Goal: Find specific page/section: Find specific page/section

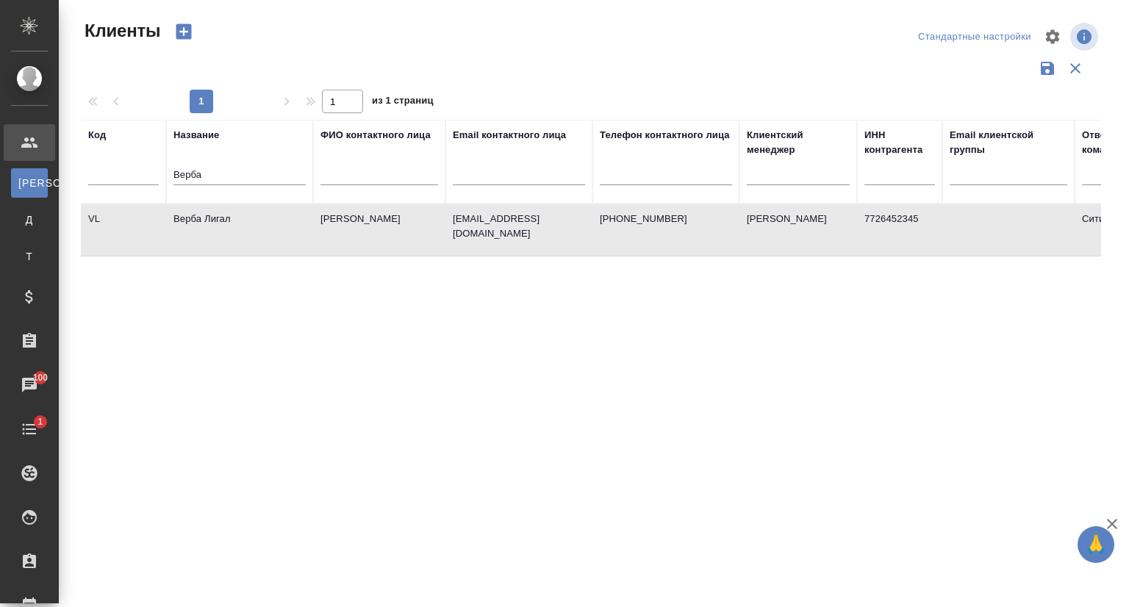
select select "RU"
drag, startPoint x: 217, startPoint y: 175, endPoint x: 129, endPoint y: 190, distance: 88.8
click at [129, 190] on tr "Код Название Верба ФИО контактного лица Email контактного лица Телефон контактн…" at bounding box center [636, 162] width 1111 height 84
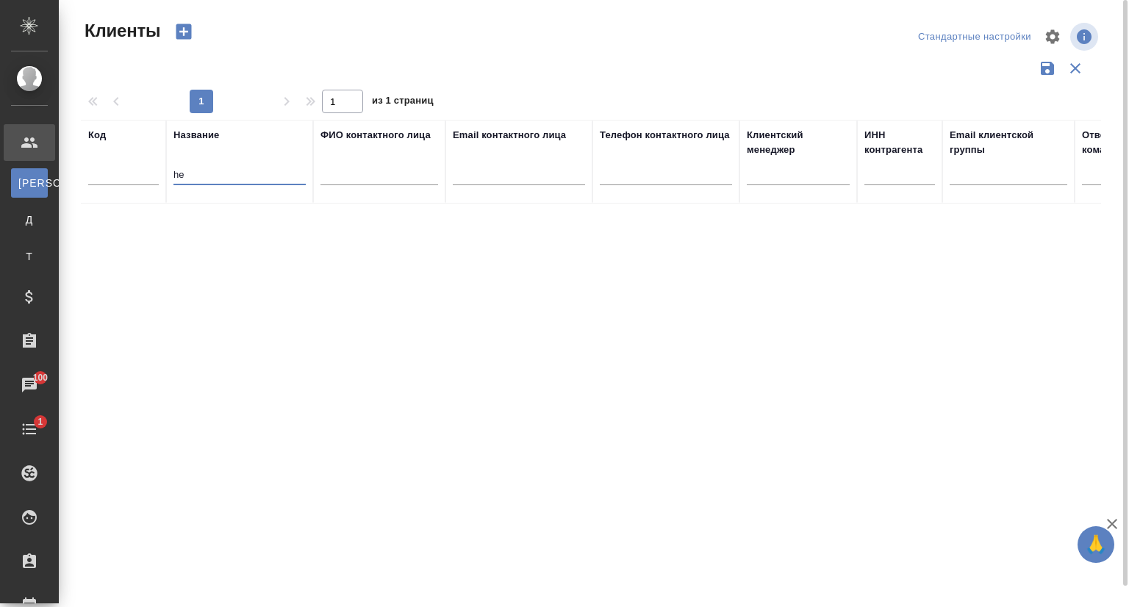
type input "h"
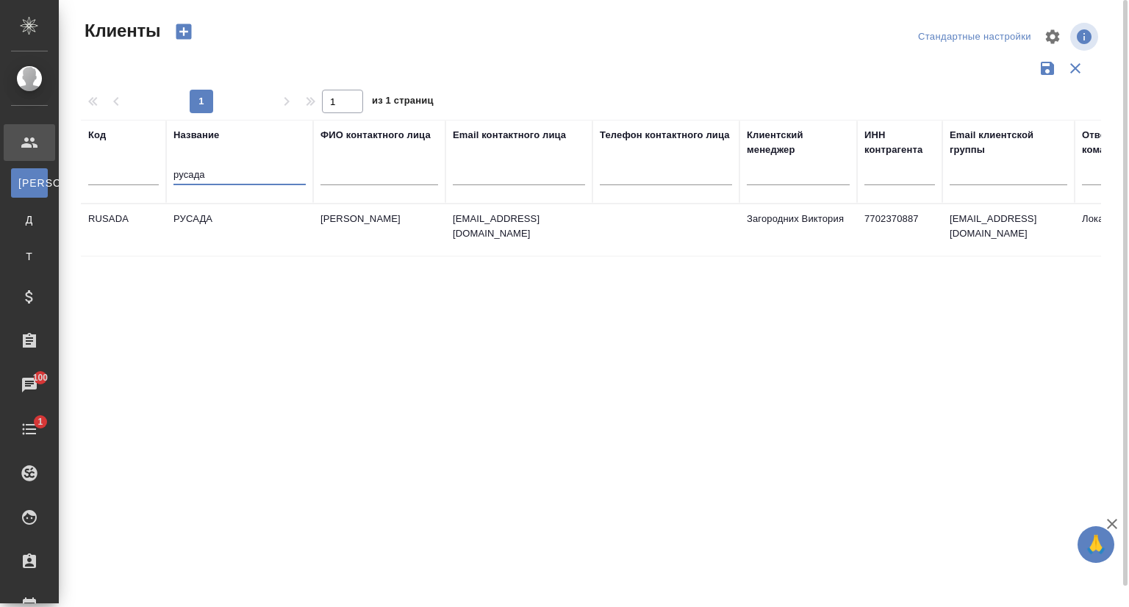
type input "русада"
click at [240, 220] on td "РУСАДА" at bounding box center [239, 229] width 147 height 51
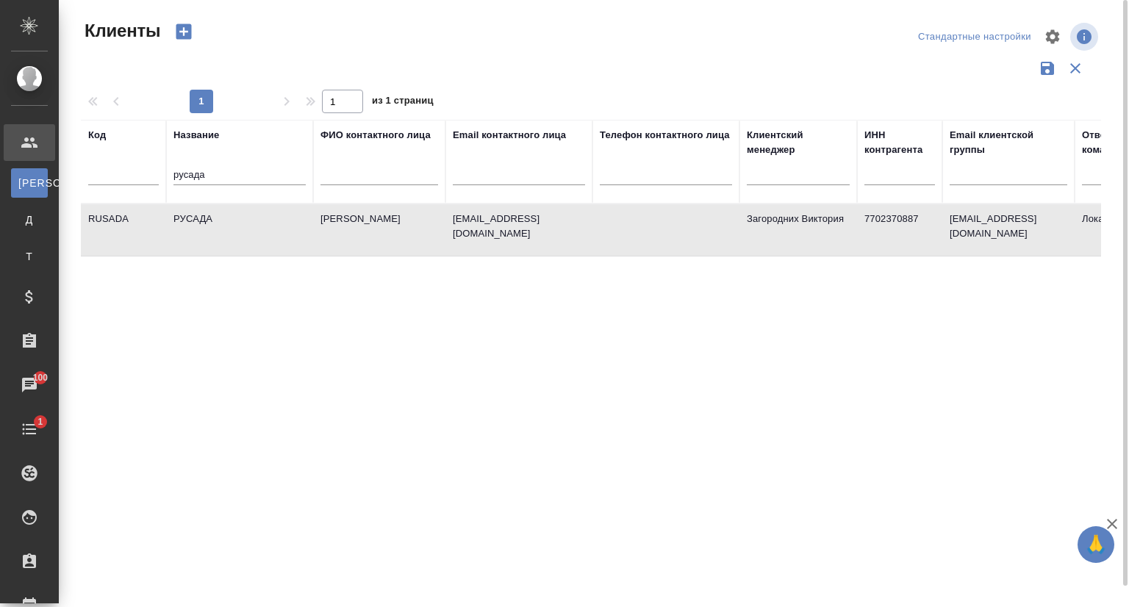
click at [240, 220] on td "РУСАДА" at bounding box center [239, 229] width 147 height 51
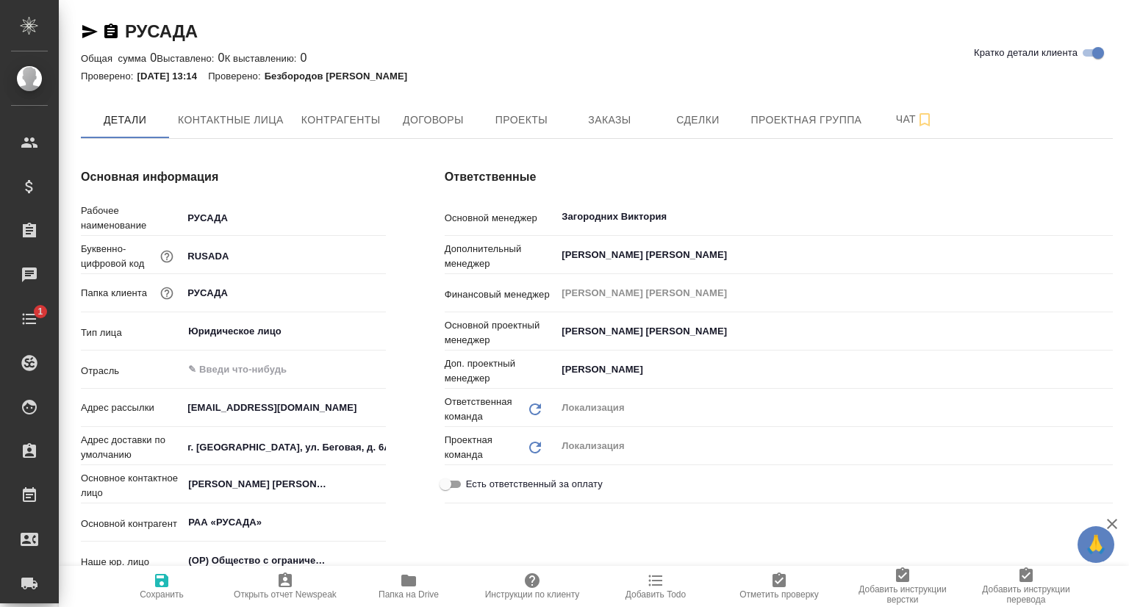
type textarea "x"
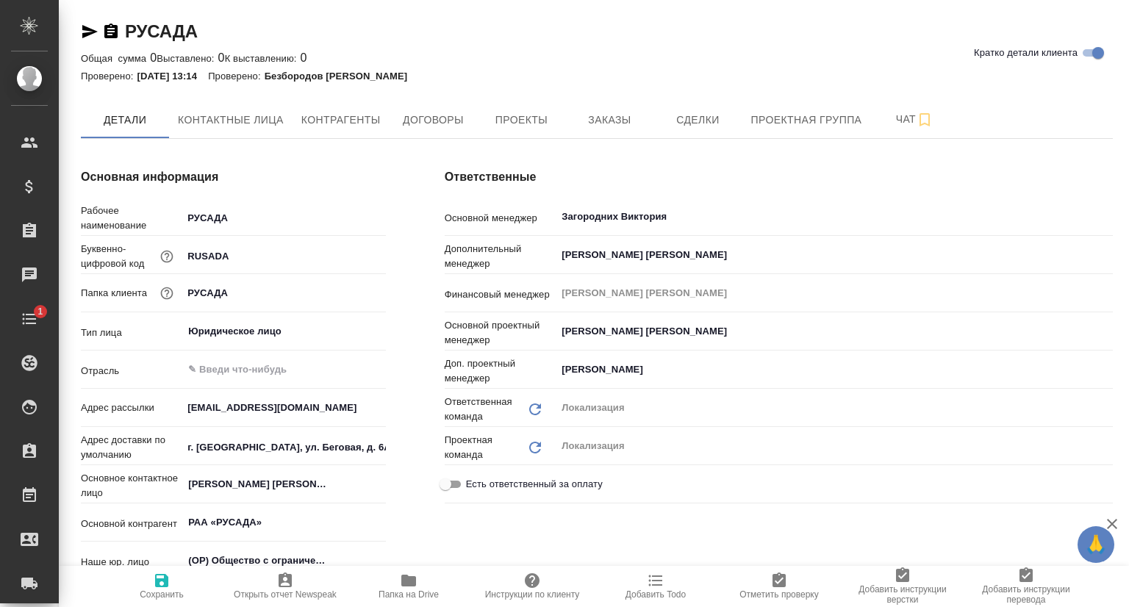
type textarea "x"
click at [539, 128] on span "Проекты" at bounding box center [521, 120] width 71 height 18
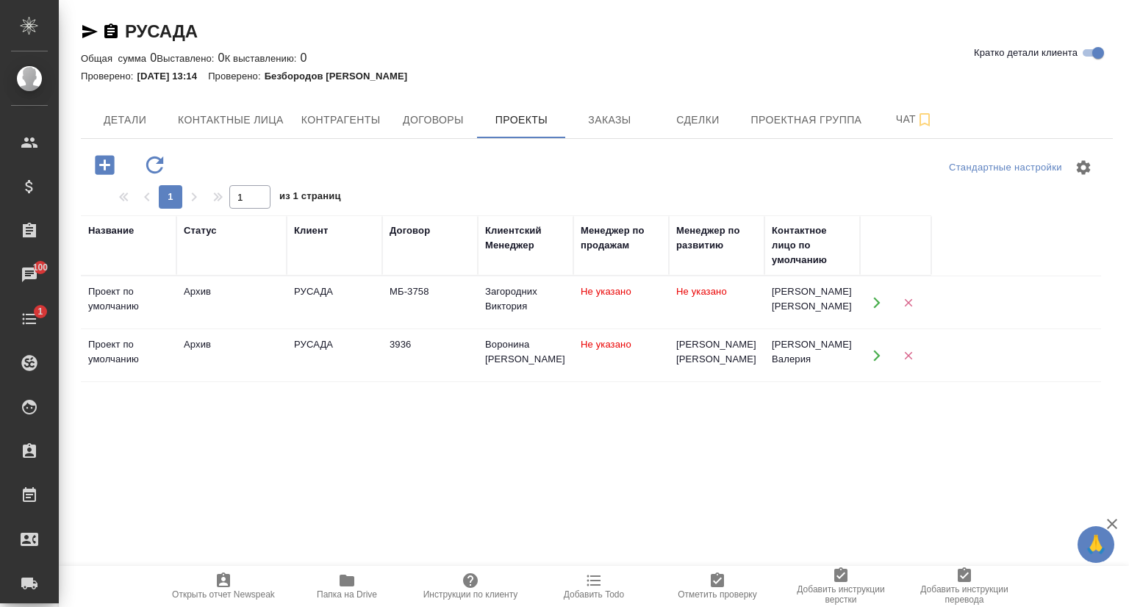
click at [871, 299] on icon "button" at bounding box center [876, 302] width 13 height 13
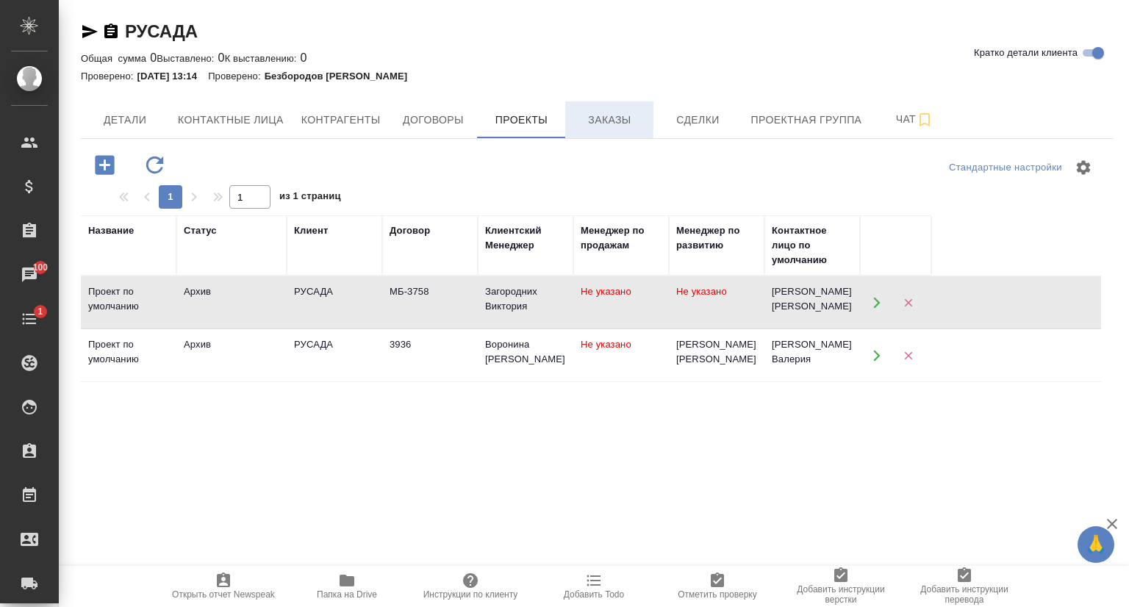
click at [614, 118] on span "Заказы" at bounding box center [609, 120] width 71 height 18
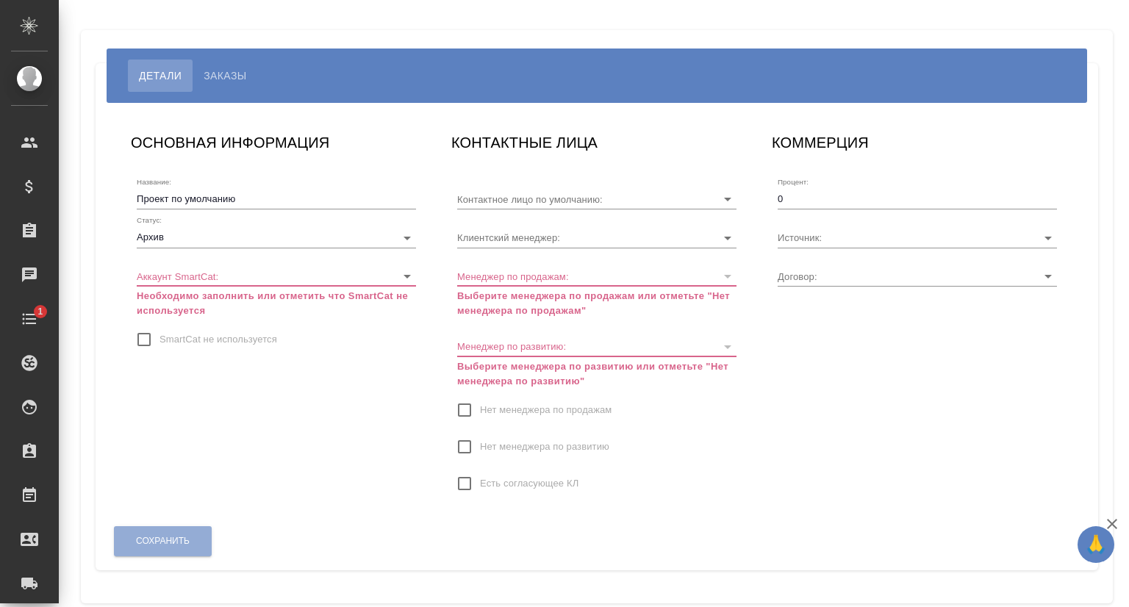
type input "[PERSON_NAME]"
type input "МБ-3758"
click at [231, 67] on span "Заказы" at bounding box center [225, 76] width 43 height 18
type input "Загородних Виктория"
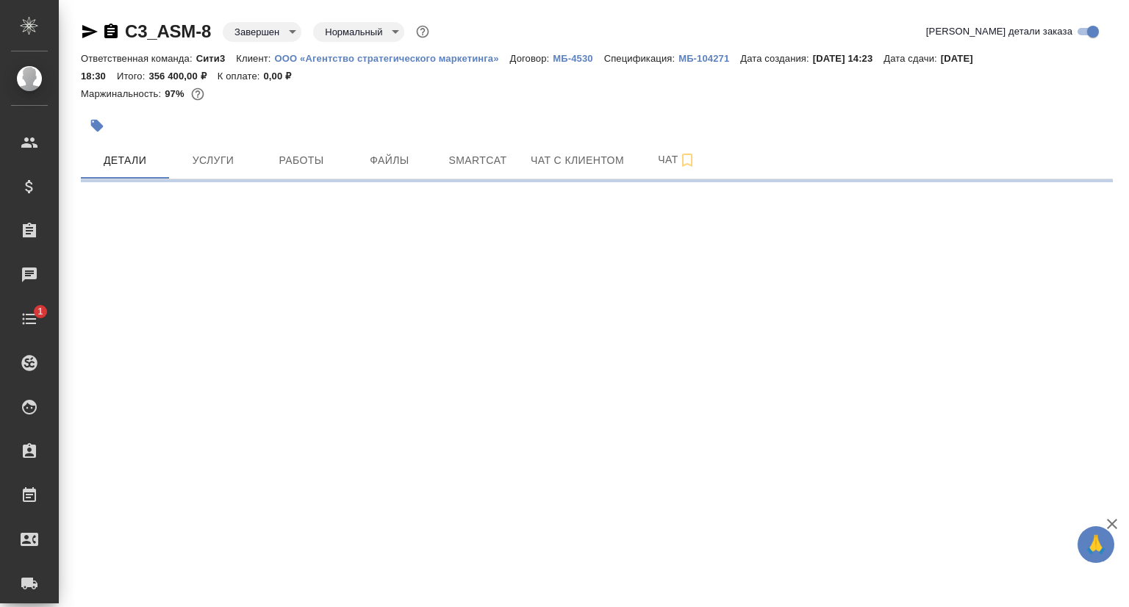
select select "RU"
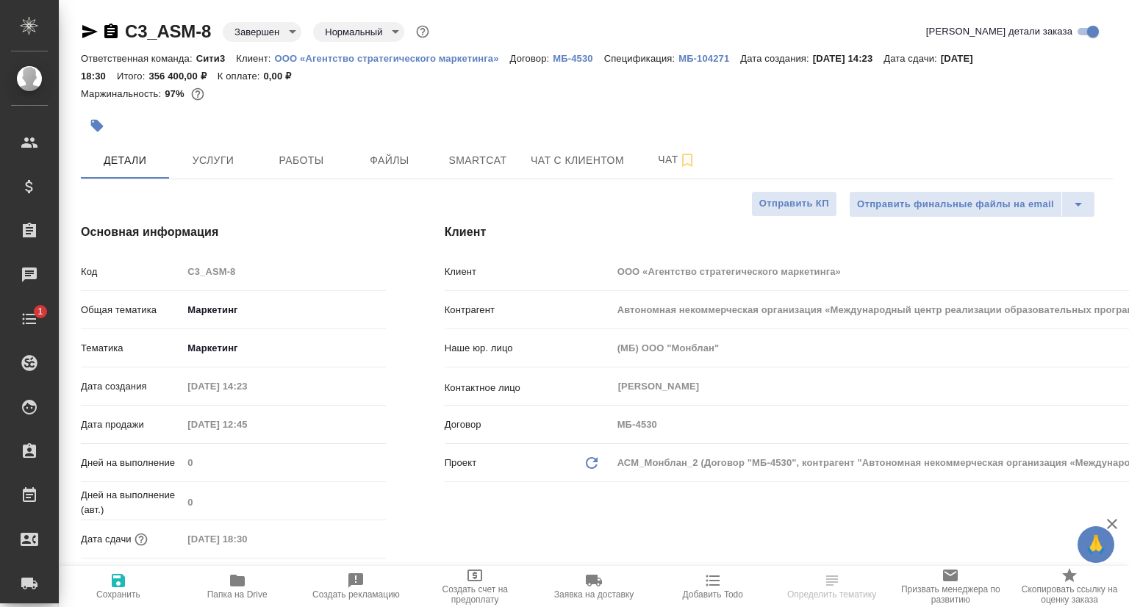
type textarea "x"
type input "Федотова Ирина"
type input "Баданян Артак"
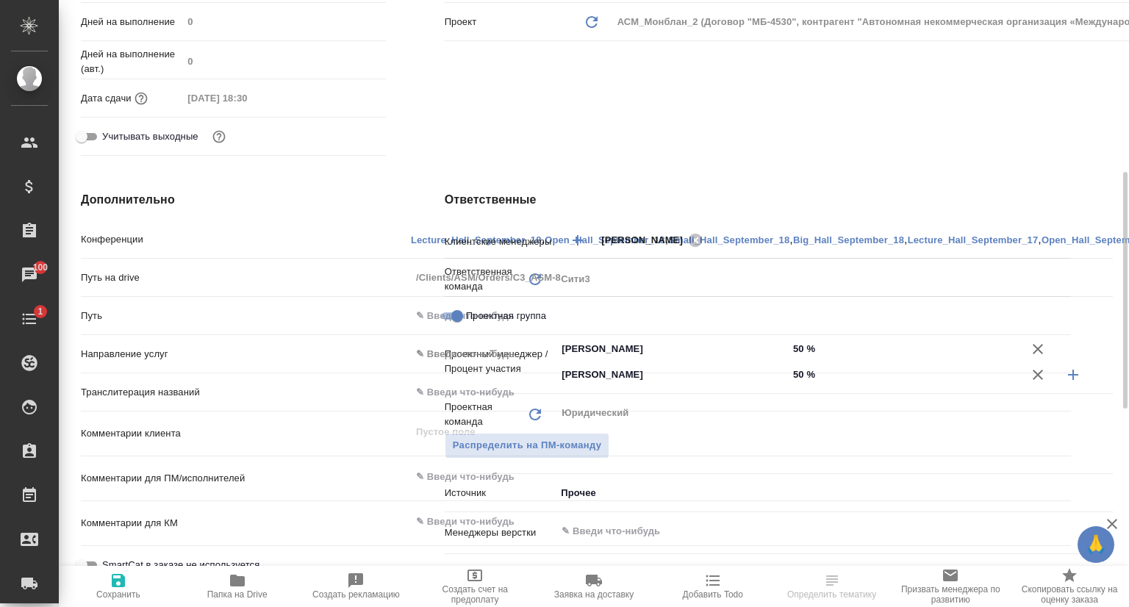
scroll to position [514, 0]
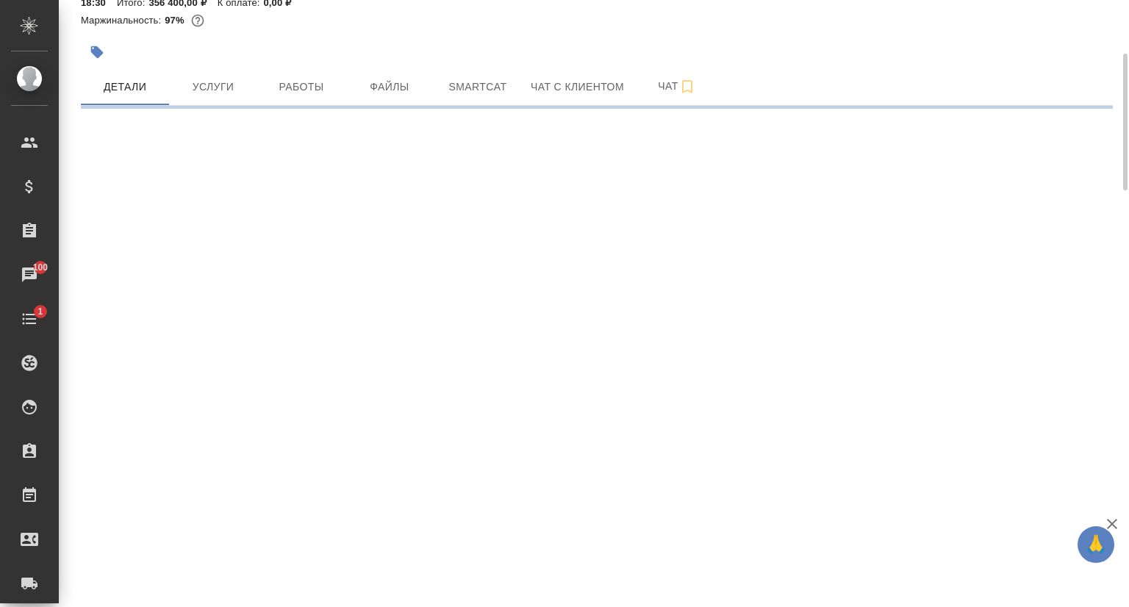
select select "RU"
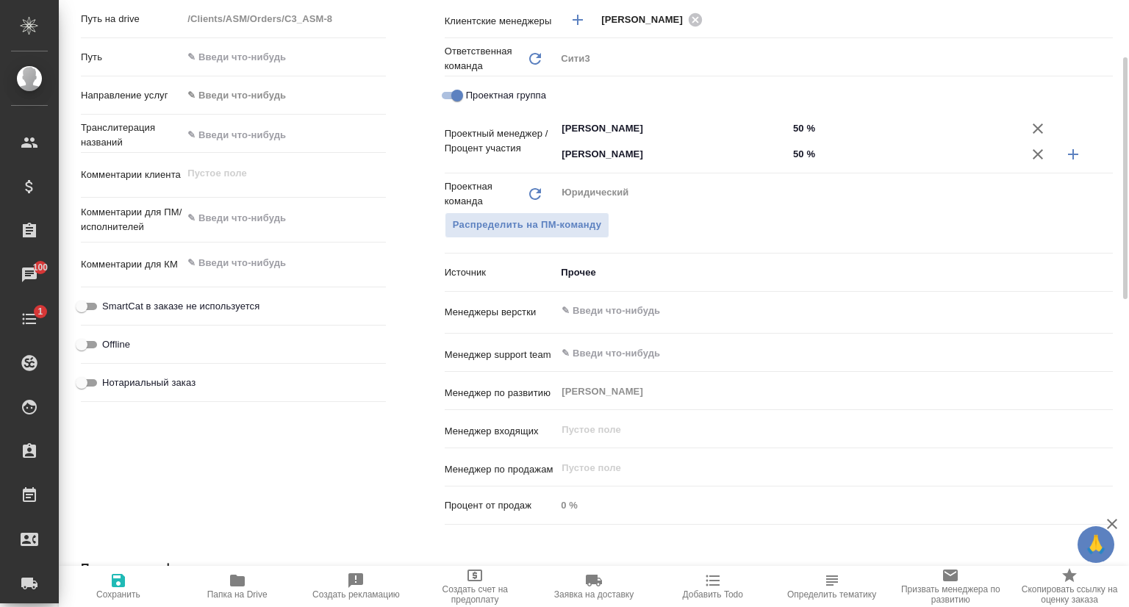
type textarea "x"
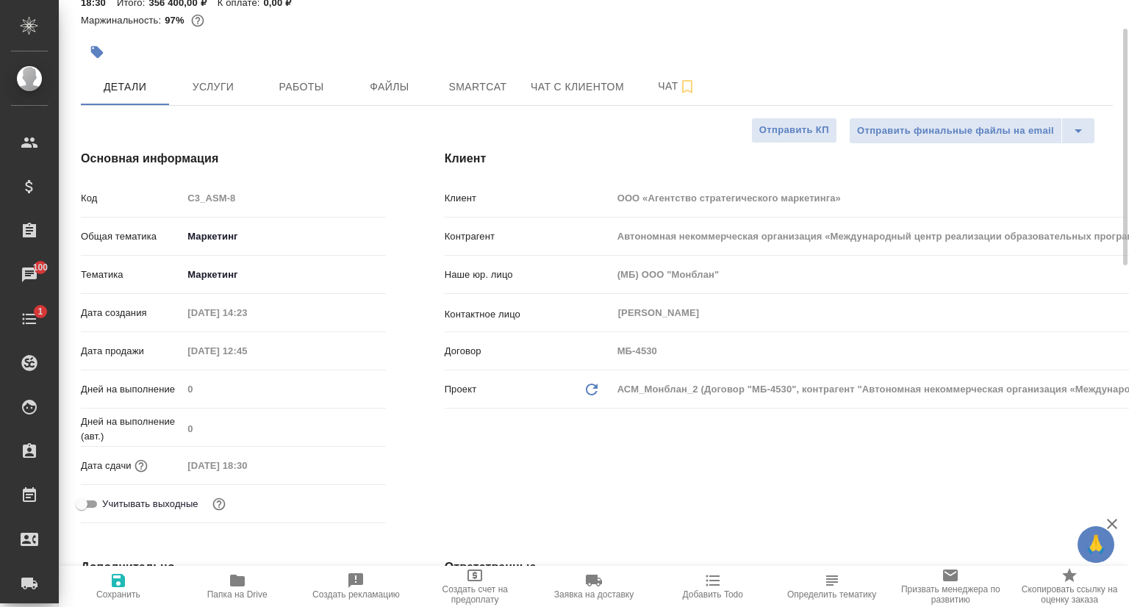
scroll to position [0, 0]
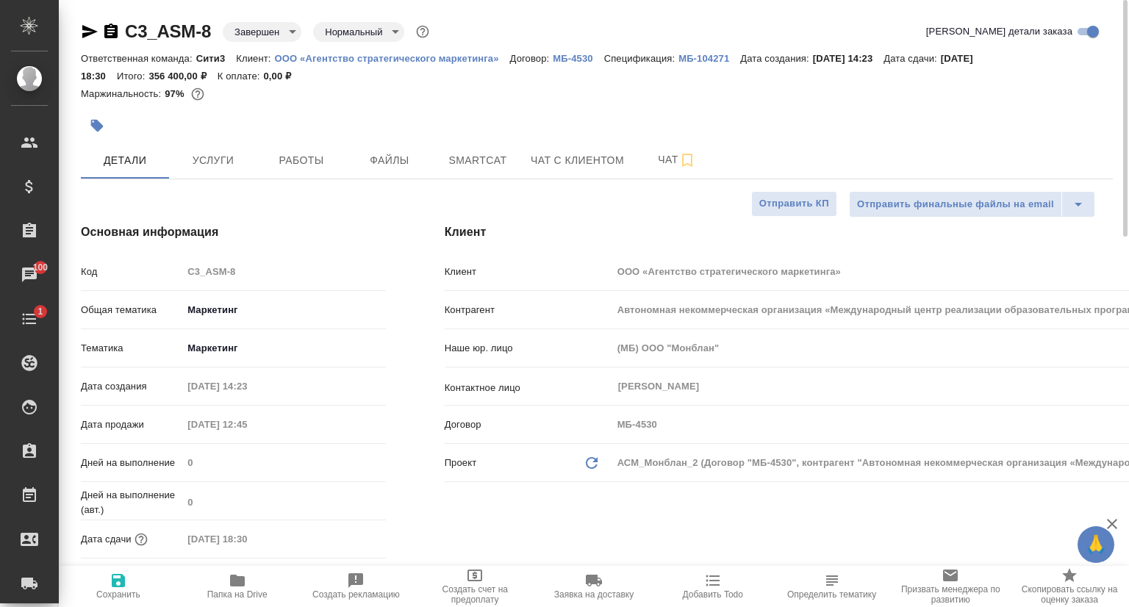
click at [344, 57] on p "ООО «Агентство стратегического маркетинга»" at bounding box center [392, 58] width 235 height 11
type textarea "x"
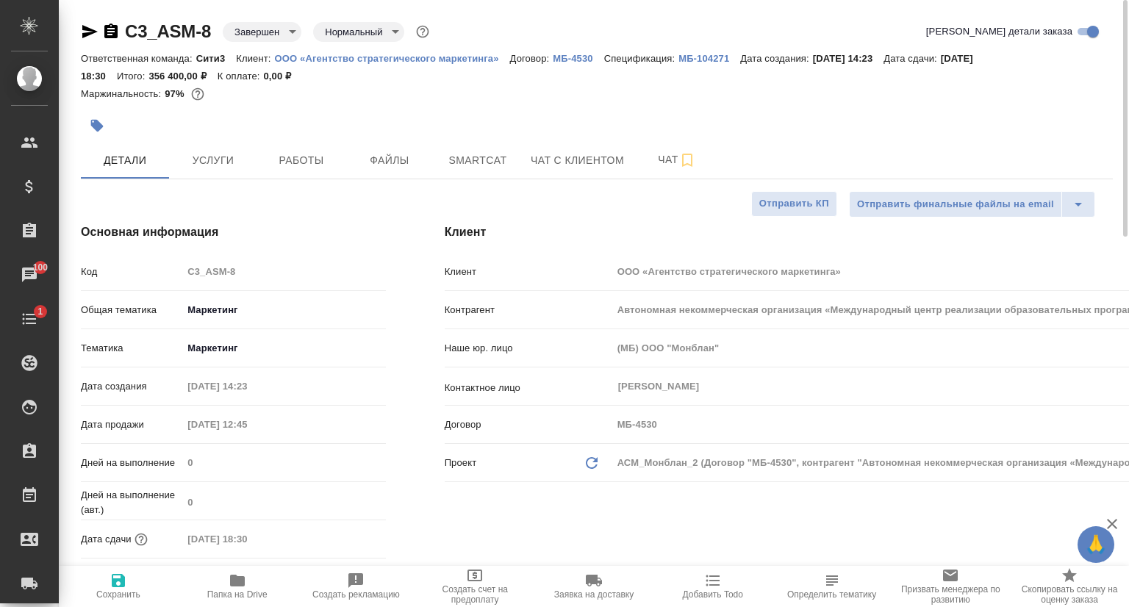
type textarea "x"
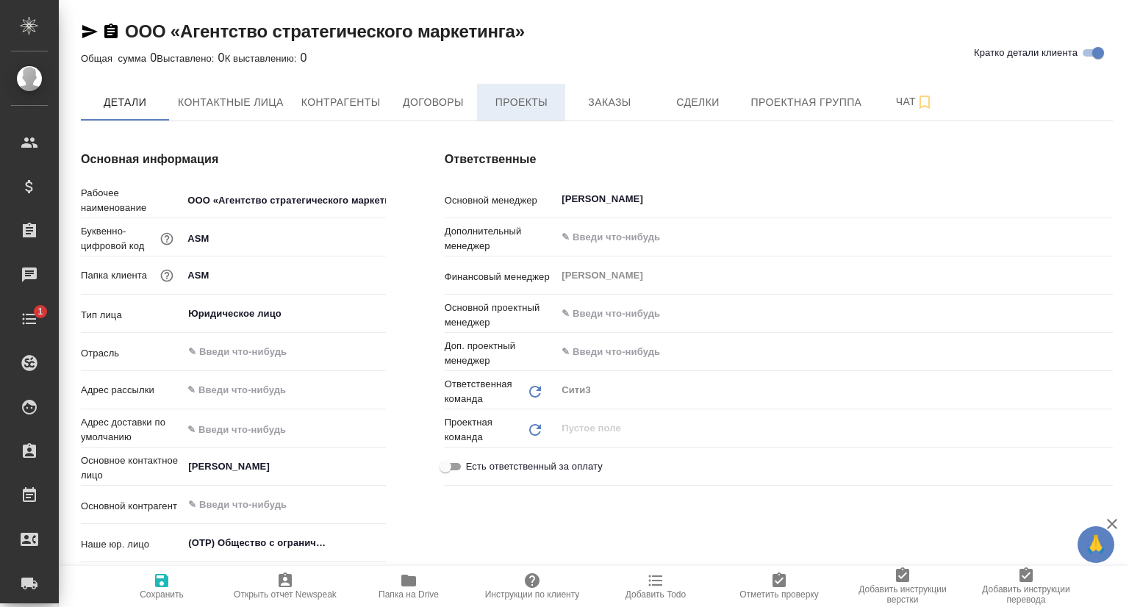
type textarea "x"
click at [516, 104] on span "Проекты" at bounding box center [521, 102] width 71 height 18
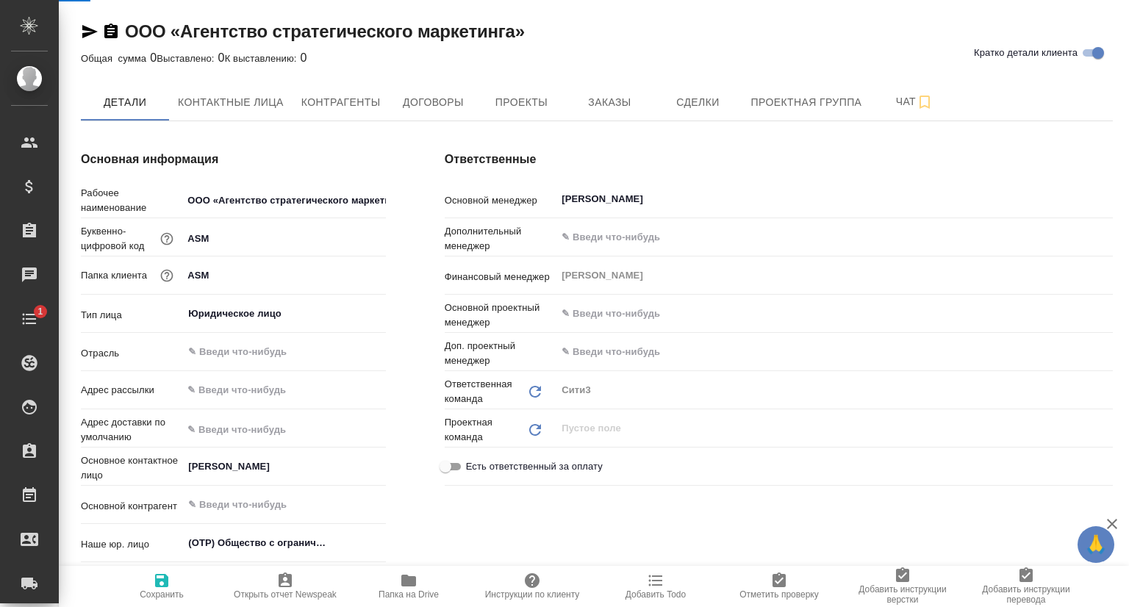
type textarea "x"
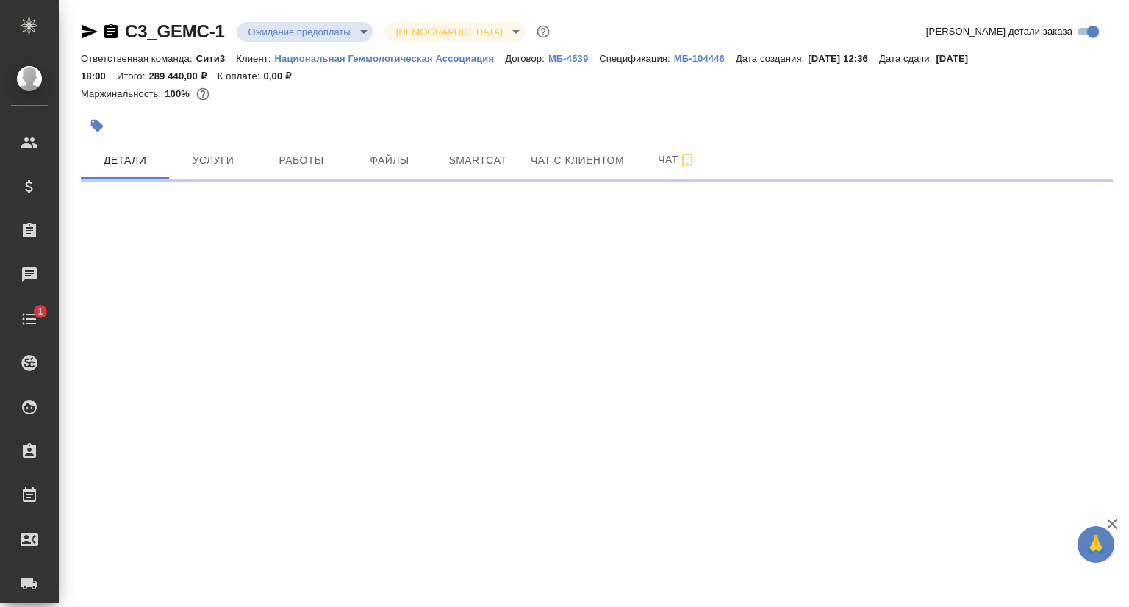
select select "RU"
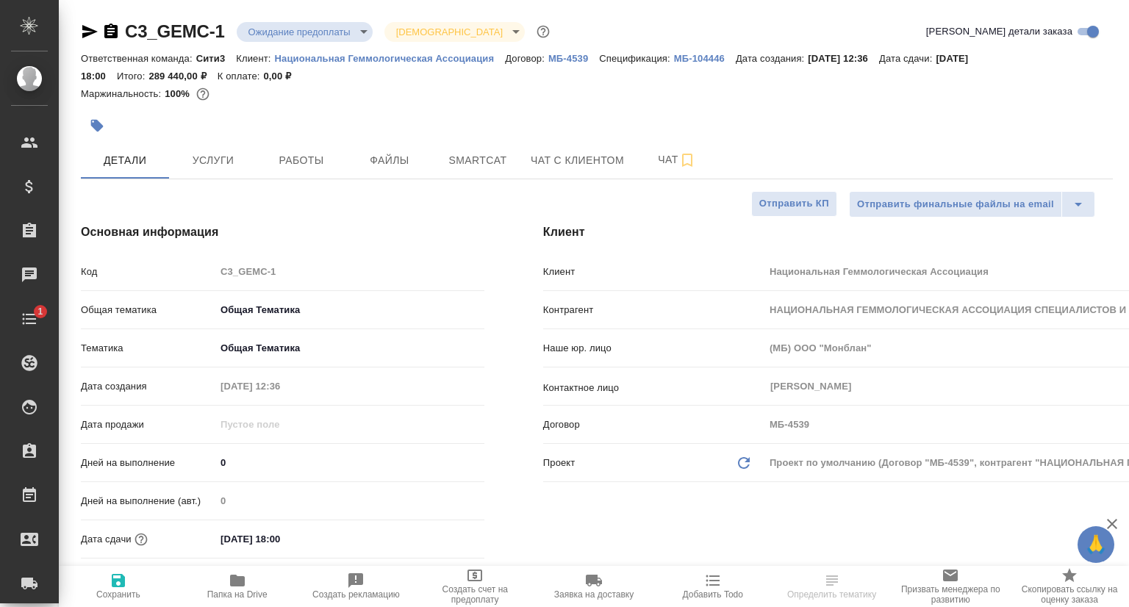
type textarea "x"
click at [403, 59] on p "Национальная Геммологическая Ассоциация" at bounding box center [390, 58] width 231 height 11
type textarea "x"
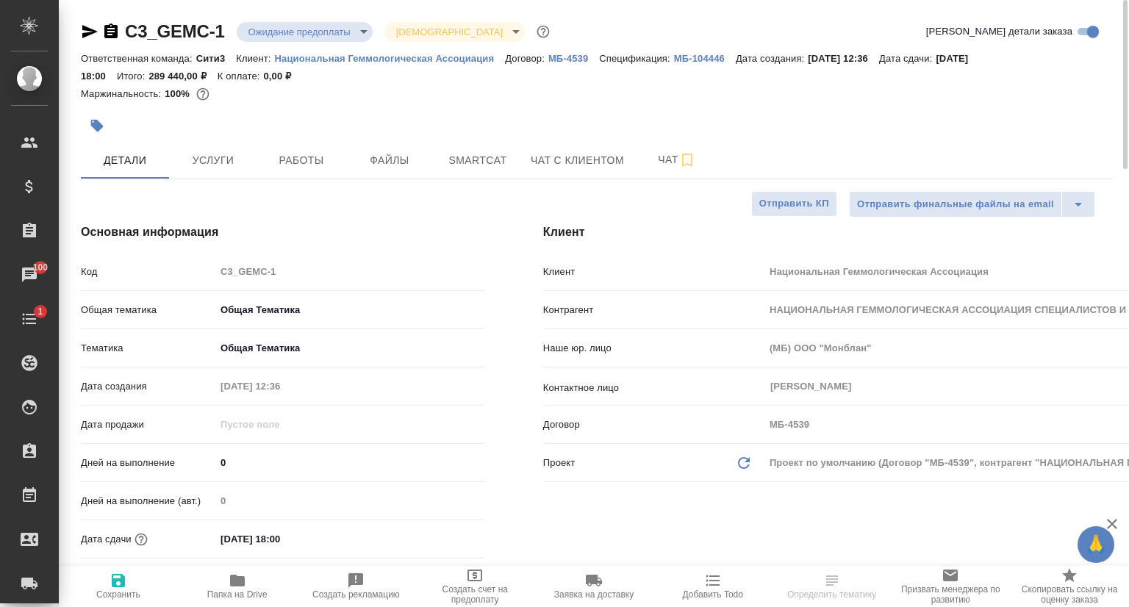
type textarea "x"
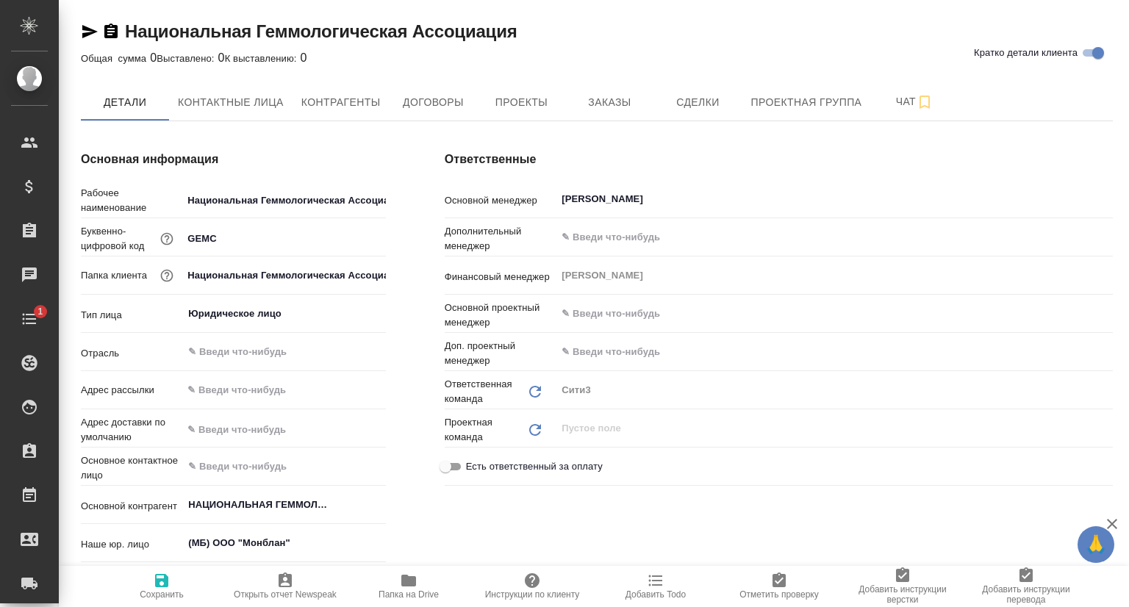
type textarea "x"
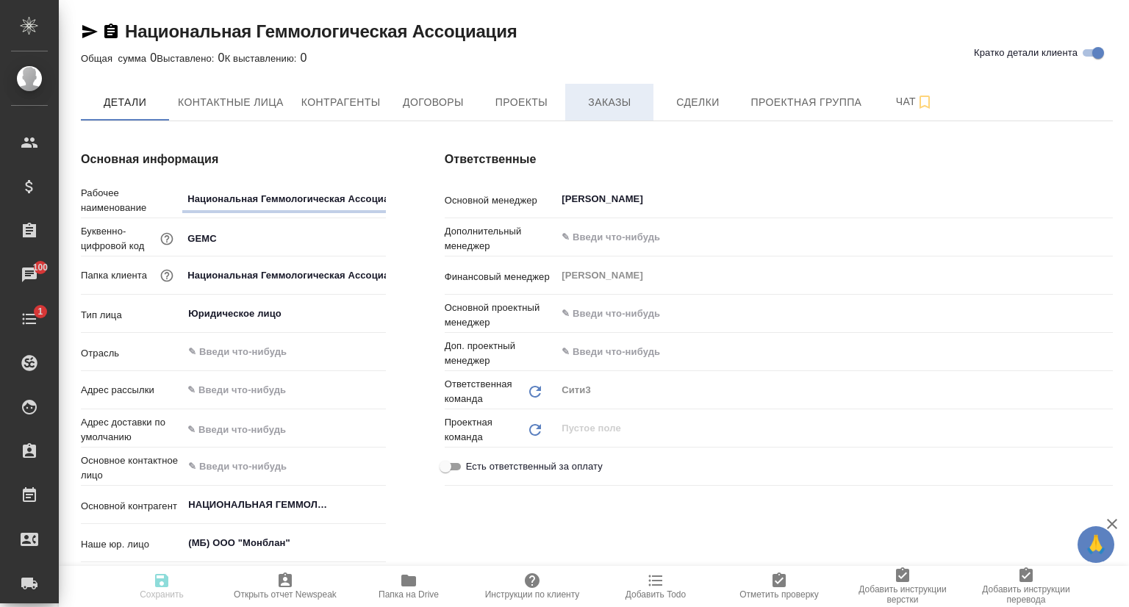
type textarea "x"
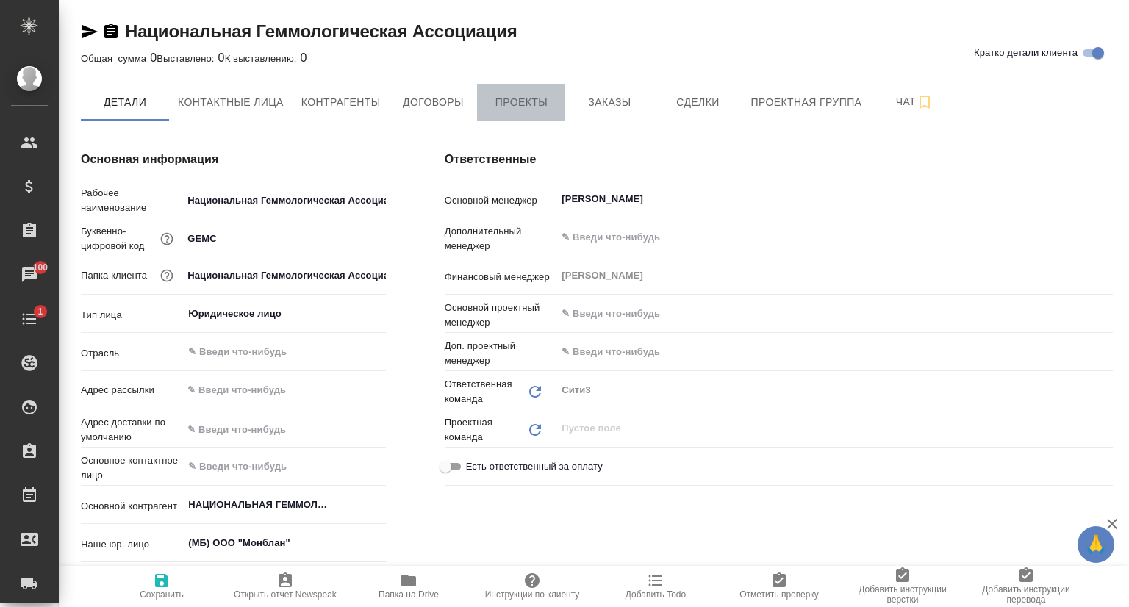
click at [533, 102] on span "Проекты" at bounding box center [521, 102] width 71 height 18
